Goal: Obtain resource: Download file/media

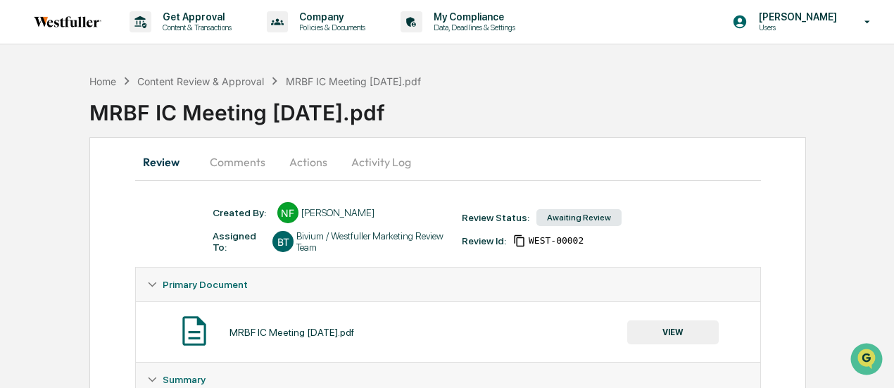
click at [239, 156] on button "Comments" at bounding box center [237, 162] width 78 height 34
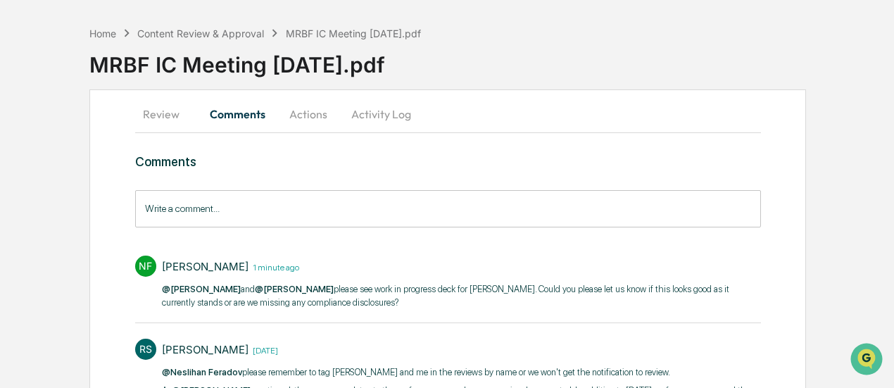
scroll to position [70, 0]
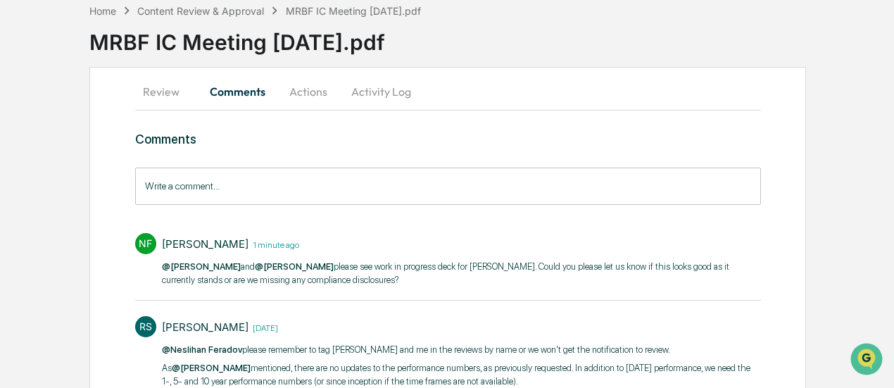
click at [170, 84] on button "Review" at bounding box center [166, 92] width 63 height 34
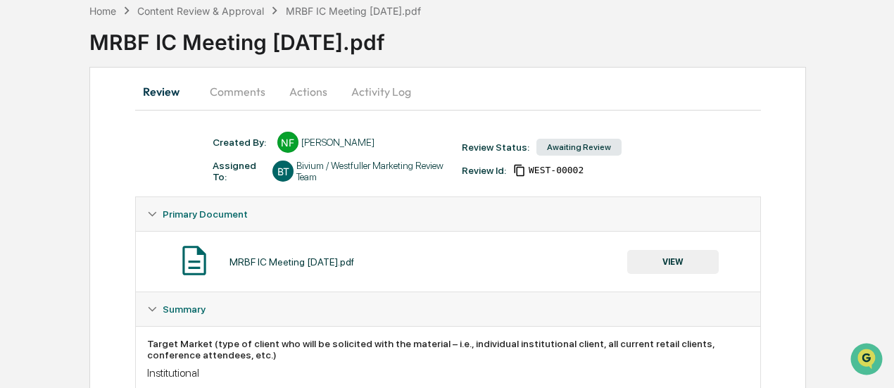
click at [673, 263] on button "VIEW" at bounding box center [672, 262] width 91 height 24
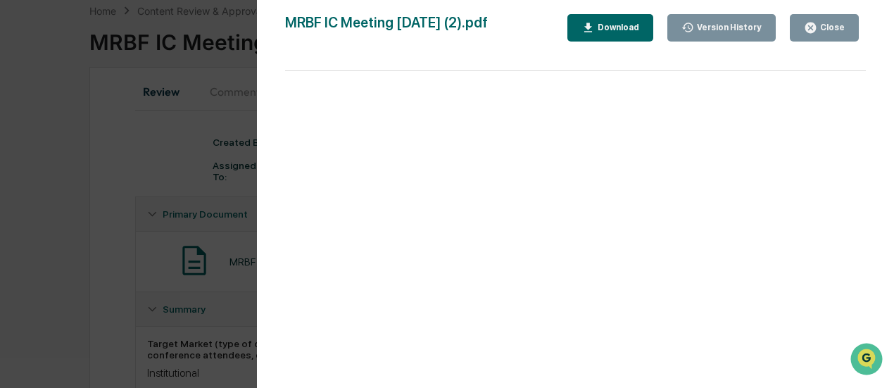
click at [684, 23] on button "Version History" at bounding box center [721, 27] width 109 height 27
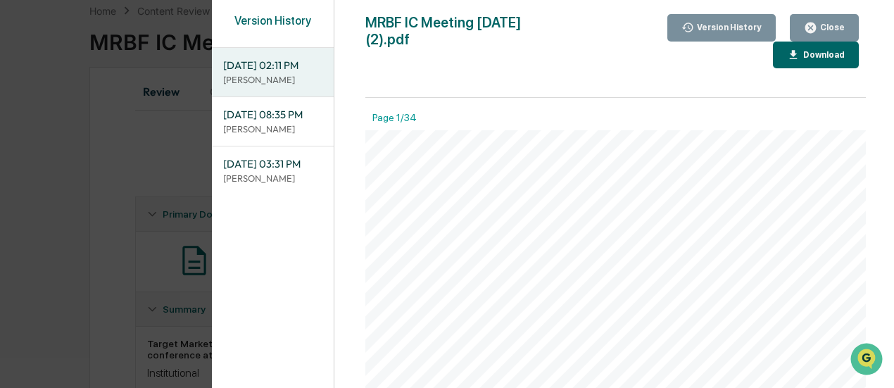
click at [787, 49] on div "Download" at bounding box center [816, 55] width 58 height 13
drag, startPoint x: 823, startPoint y: 26, endPoint x: 229, endPoint y: 103, distance: 598.8
click at [823, 26] on div "Close" at bounding box center [830, 28] width 27 height 10
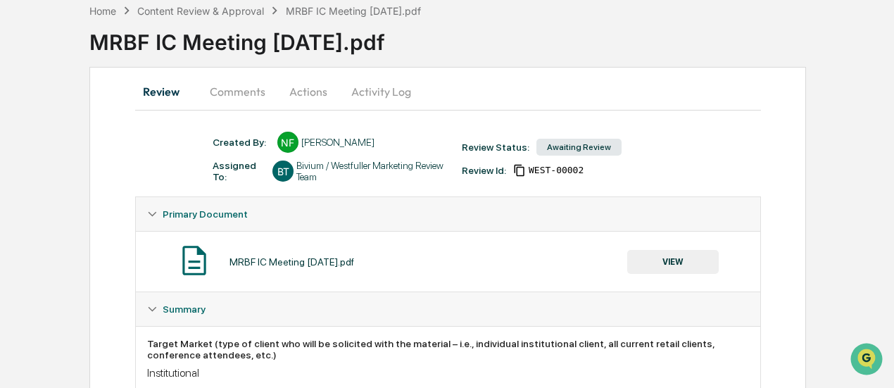
click at [249, 87] on button "Comments" at bounding box center [237, 92] width 78 height 34
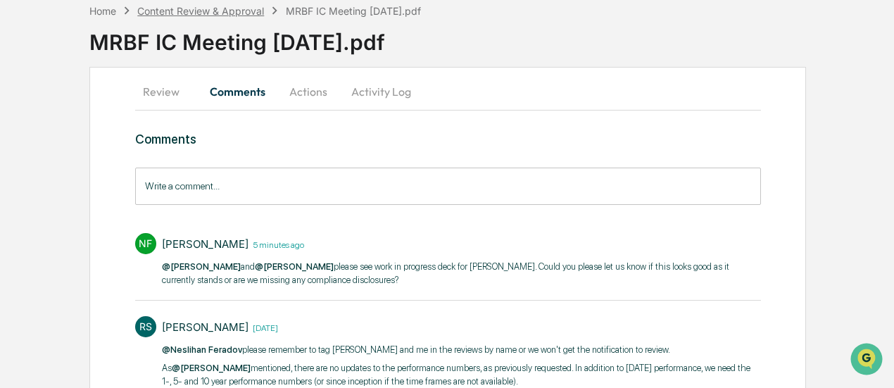
click at [239, 12] on div "Content Review & Approval" at bounding box center [200, 11] width 127 height 12
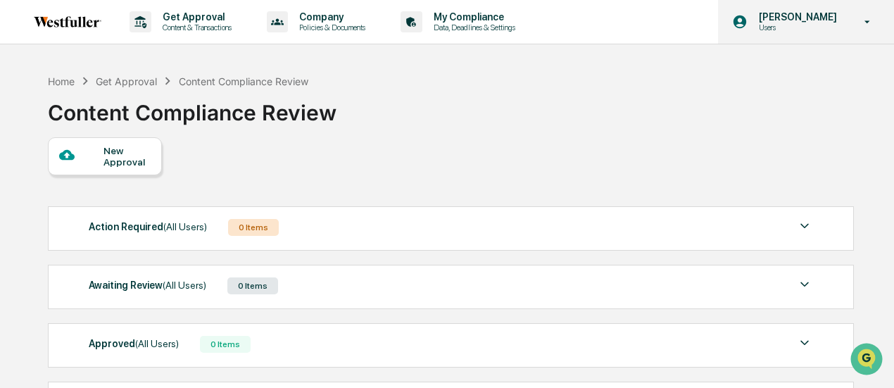
click at [847, 25] on div "[PERSON_NAME] Users" at bounding box center [806, 22] width 176 height 44
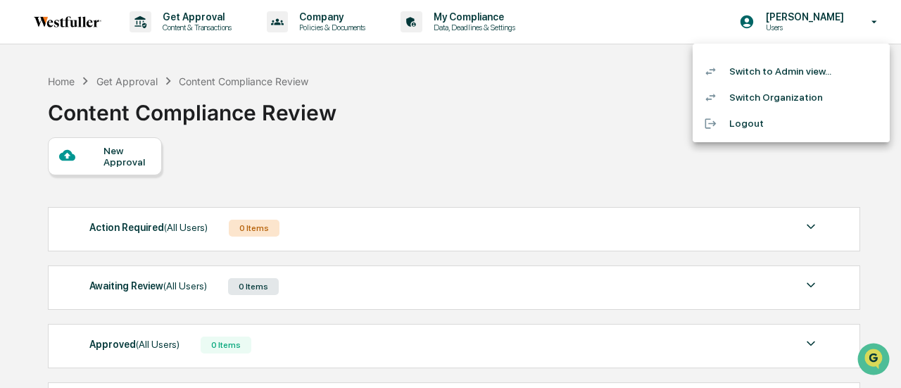
click at [791, 75] on li "Switch to Admin view..." at bounding box center [790, 71] width 197 height 26
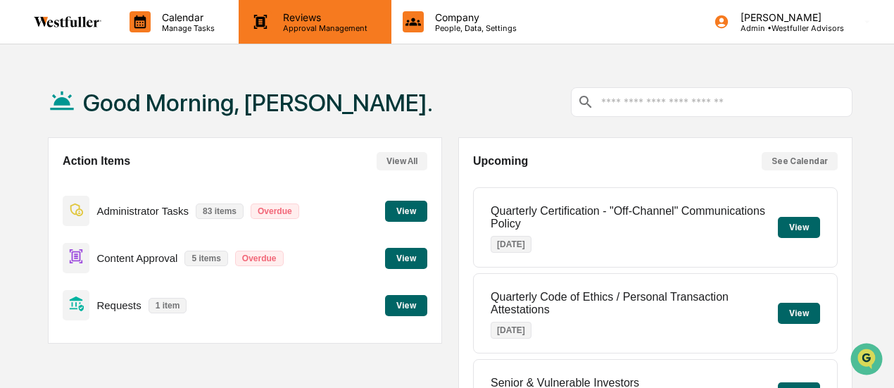
click at [315, 17] on p "Reviews" at bounding box center [323, 17] width 103 height 12
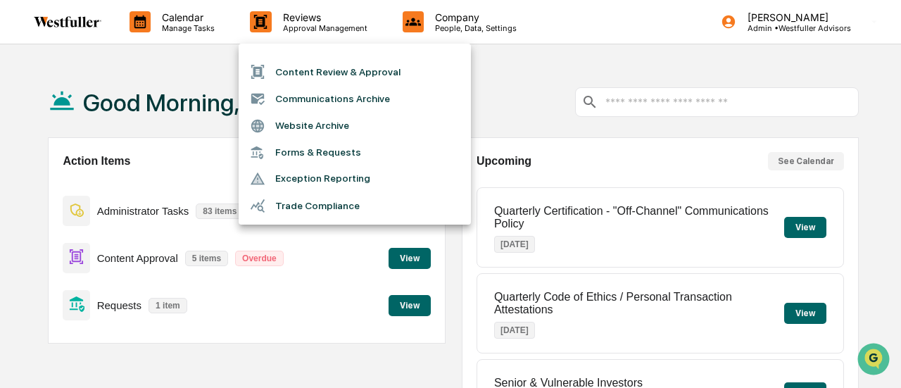
click at [307, 77] on li "Content Review & Approval" at bounding box center [355, 71] width 232 height 27
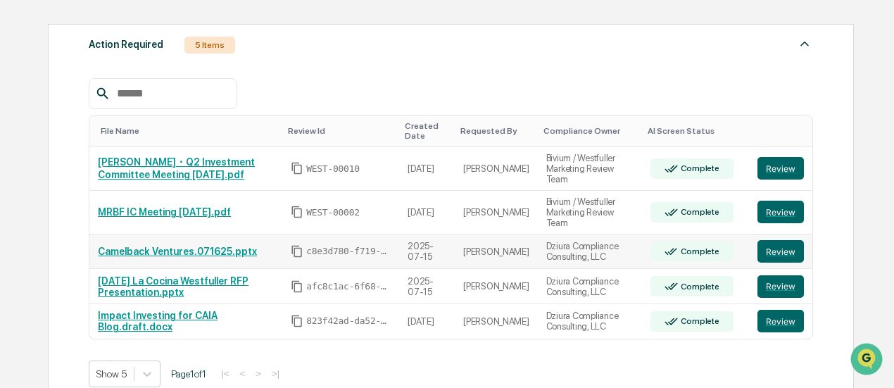
scroll to position [211, 0]
